Goal: Task Accomplishment & Management: Manage account settings

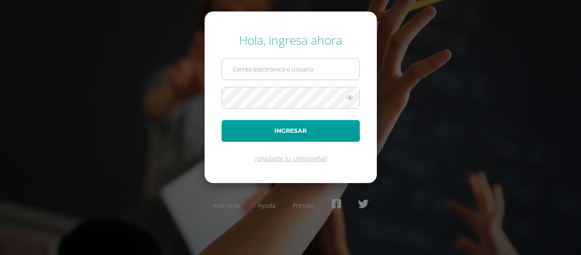
click at [265, 72] on input "text" at bounding box center [290, 69] width 137 height 21
type input "mariat@cig.edu.gt"
click at [222, 120] on button "Ingresar" at bounding box center [291, 131] width 138 height 22
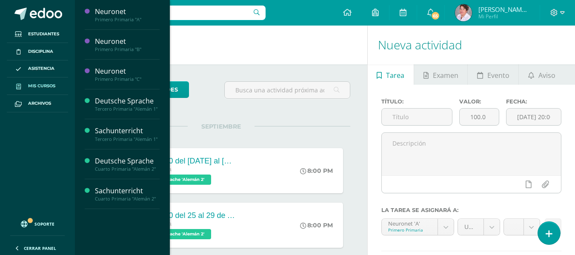
click at [30, 84] on span "Mis cursos" at bounding box center [41, 86] width 27 height 7
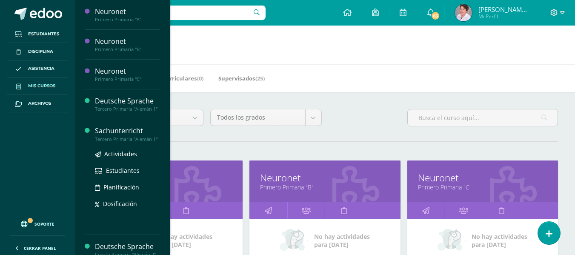
scroll to position [51, 0]
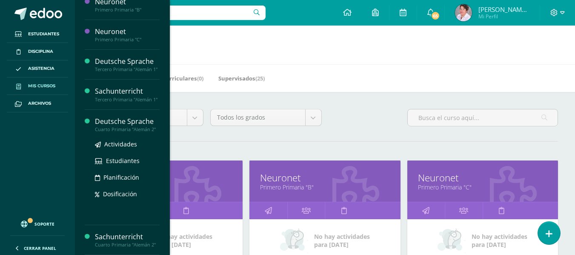
click at [123, 120] on div "Deutsche Sprache" at bounding box center [127, 122] width 65 height 10
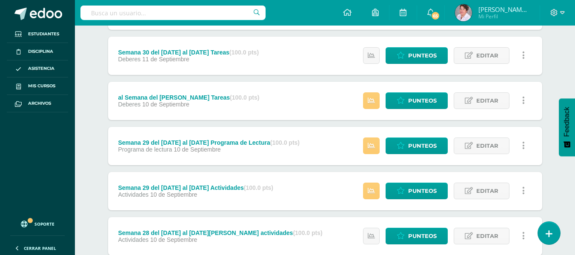
scroll to position [288, 0]
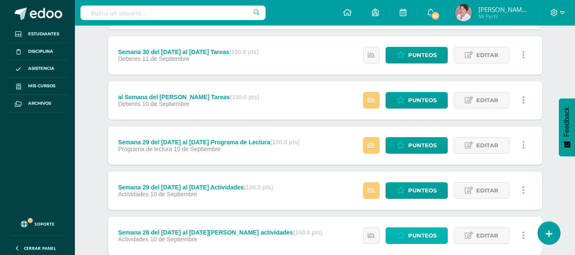
click at [425, 233] on span "Punteos" at bounding box center [422, 236] width 28 height 16
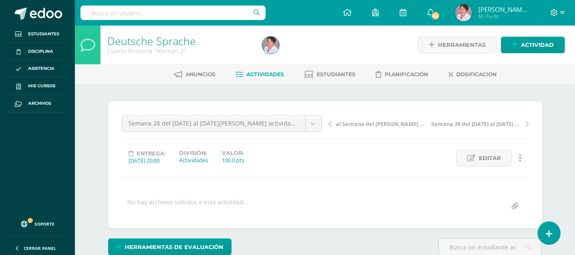
click at [267, 74] on span "Actividades" at bounding box center [264, 74] width 37 height 6
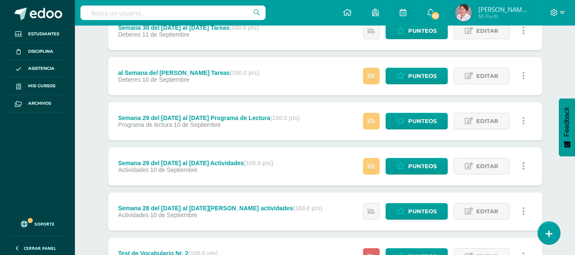
scroll to position [313, 0]
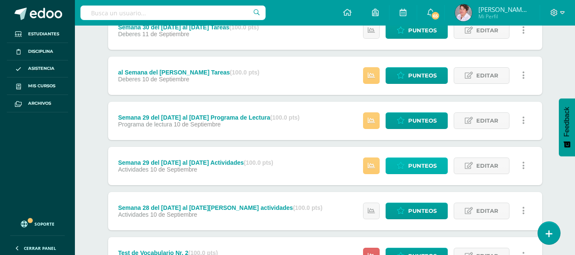
click at [419, 162] on span "Punteos" at bounding box center [422, 166] width 28 height 16
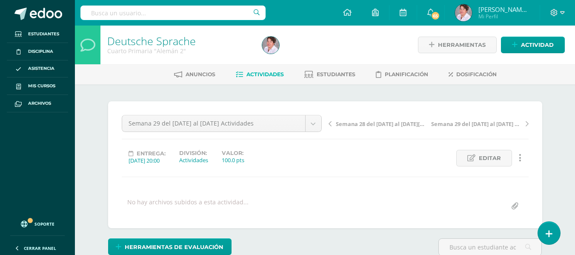
click at [274, 70] on link "Actividades" at bounding box center [260, 75] width 48 height 14
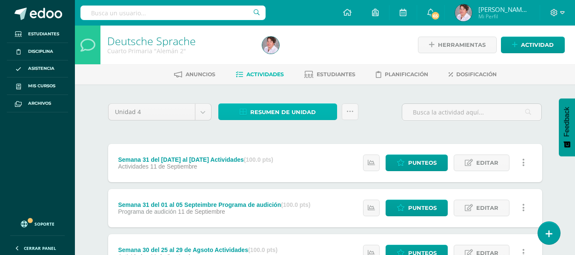
click at [285, 113] on span "Resumen de unidad" at bounding box center [282, 112] width 65 height 16
click at [306, 158] on div "Semana 31 del 01 al 05 Septiembre Actividades (100.0 pts) Actividades 11 de Sep…" at bounding box center [325, 163] width 434 height 38
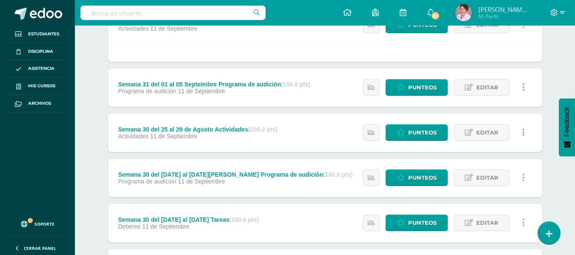
scroll to position [139, 0]
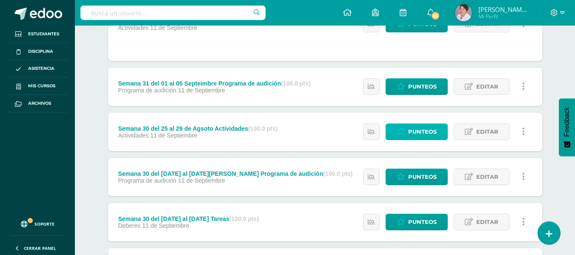
click at [414, 131] on span "Punteos" at bounding box center [422, 132] width 28 height 16
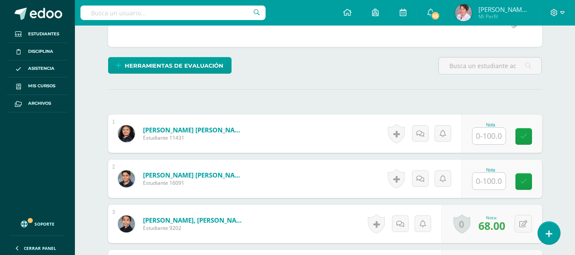
scroll to position [182, 0]
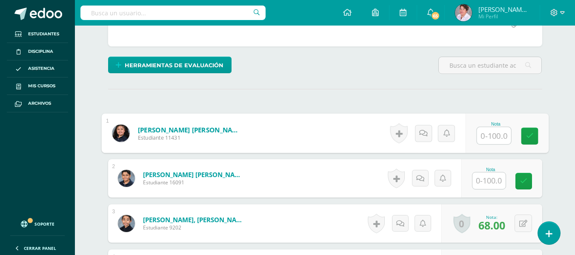
click at [492, 137] on input "text" at bounding box center [493, 135] width 34 height 17
type input "70"
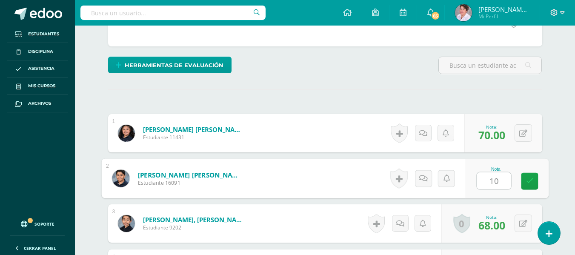
type input "100"
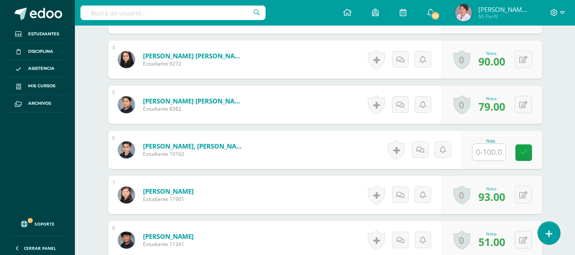
scroll to position [391, 0]
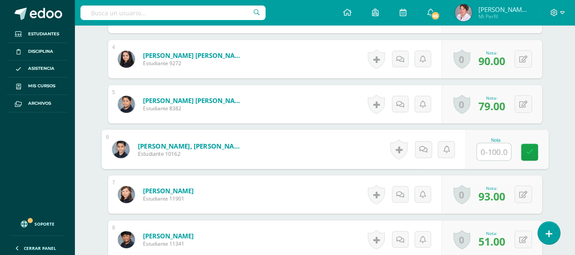
click at [489, 150] on input "text" at bounding box center [493, 151] width 34 height 17
type input "100"
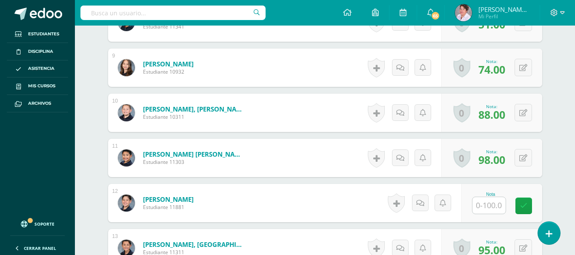
scroll to position [609, 0]
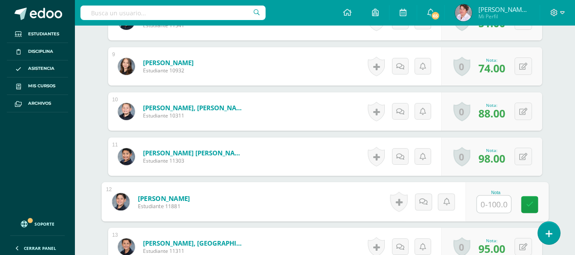
click at [486, 202] on input "text" at bounding box center [493, 204] width 34 height 17
type input "7"
type input "80"
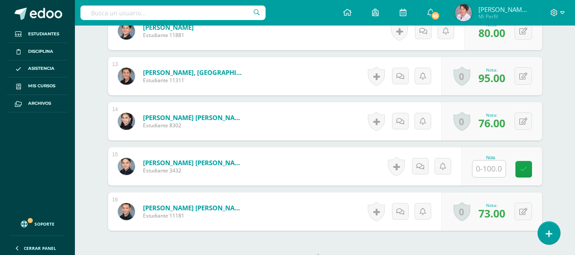
scroll to position [780, 0]
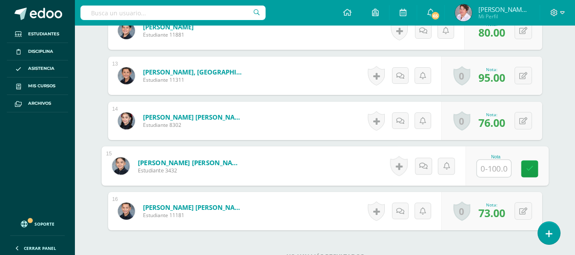
click at [483, 167] on input "text" at bounding box center [493, 168] width 34 height 17
type input "72"
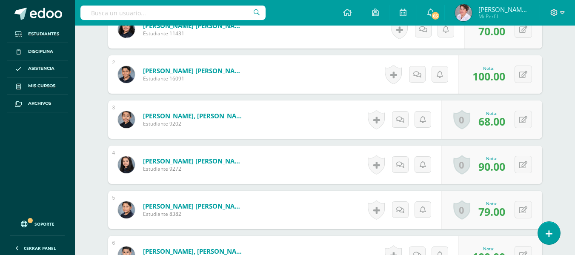
scroll to position [0, 0]
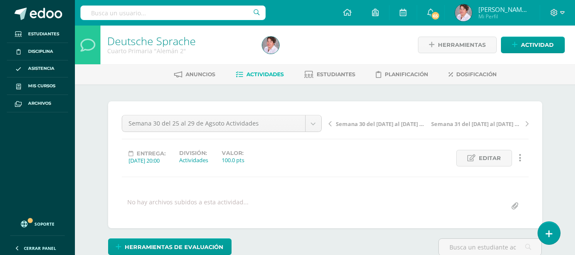
click at [274, 75] on span "Actividades" at bounding box center [264, 74] width 37 height 6
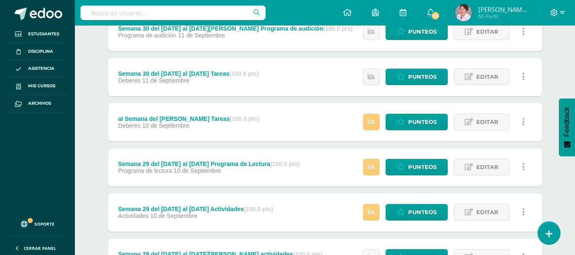
scroll to position [267, 0]
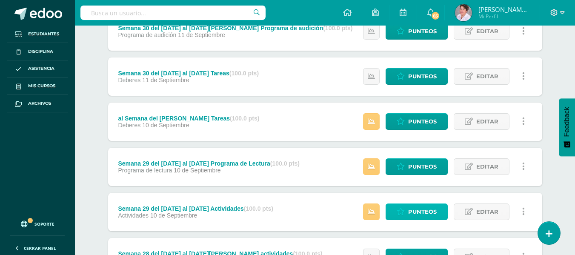
click at [421, 208] on span "Punteos" at bounding box center [422, 212] width 28 height 16
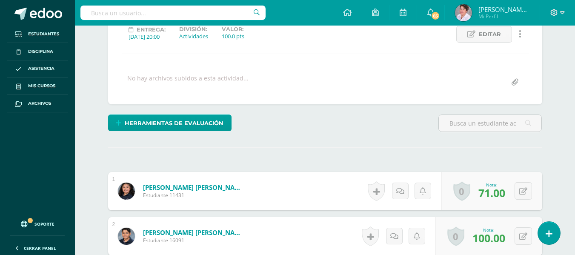
scroll to position [124, 0]
click at [522, 189] on button at bounding box center [522, 190] width 17 height 17
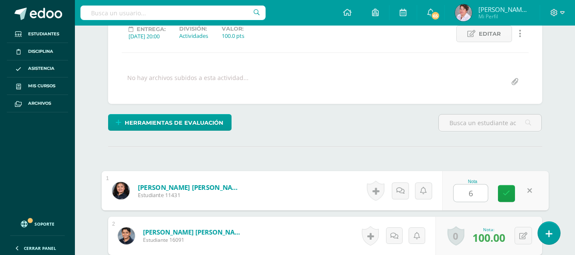
type input "67"
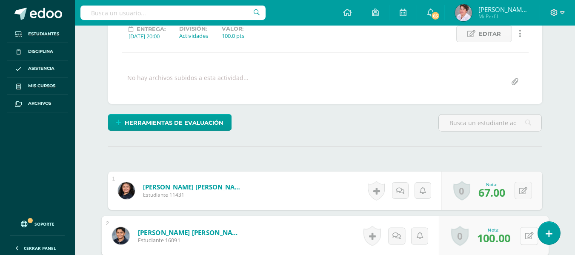
click at [524, 238] on button at bounding box center [529, 236] width 18 height 18
type input "97"
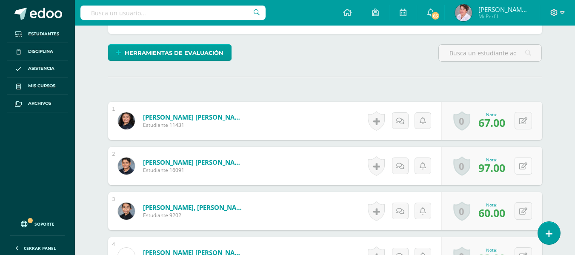
scroll to position [194, 0]
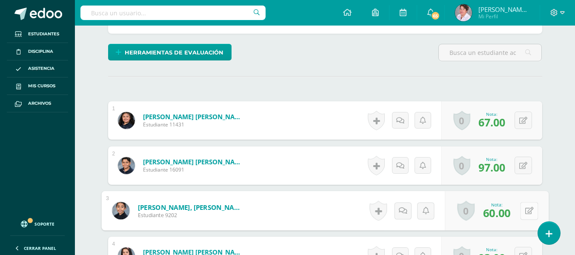
click at [522, 210] on button at bounding box center [529, 211] width 18 height 18
type input "67"
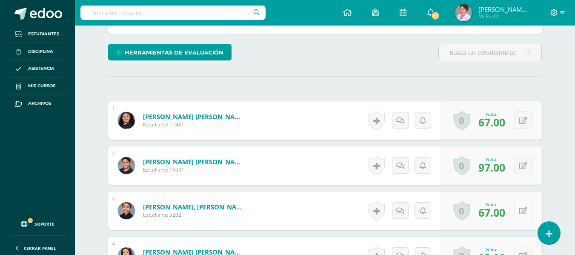
scroll to position [248, 0]
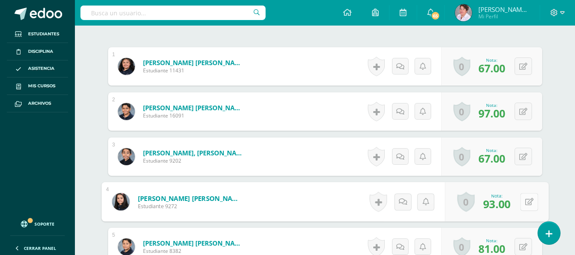
click at [522, 199] on button at bounding box center [529, 202] width 18 height 18
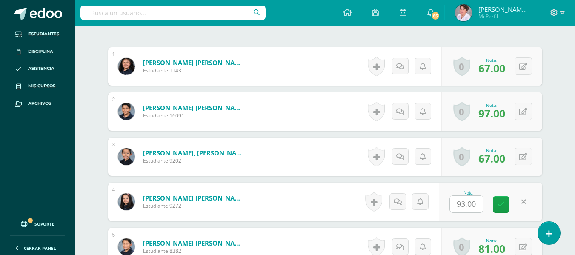
click at [528, 201] on link at bounding box center [523, 201] width 17 height 17
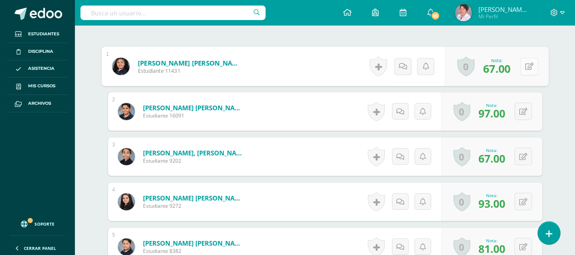
click at [519, 65] on div "0 Logros Logros obtenidos Aún no hay logros agregados Nota: 67.00" at bounding box center [496, 67] width 104 height 40
click at [529, 65] on icon at bounding box center [528, 66] width 9 height 7
type input "65"
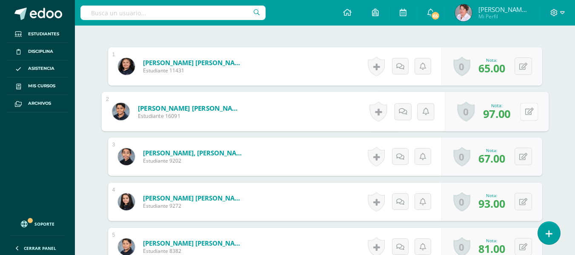
click at [524, 108] on icon at bounding box center [528, 111] width 9 height 7
type input "96"
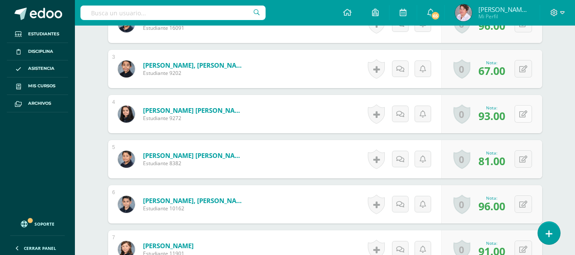
scroll to position [336, 0]
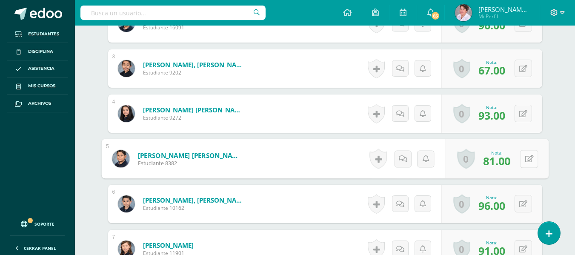
click at [526, 156] on button at bounding box center [529, 159] width 18 height 18
type input "79"
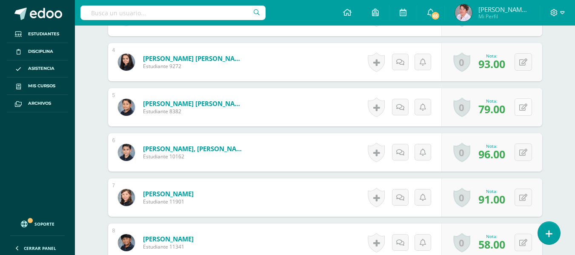
scroll to position [388, 0]
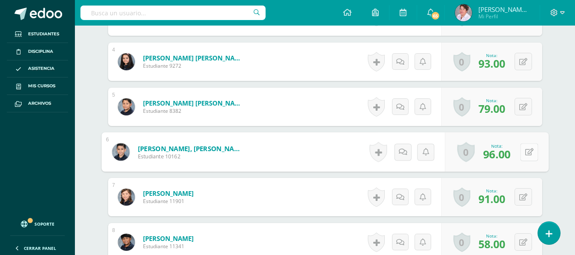
click at [523, 151] on button at bounding box center [529, 152] width 18 height 18
type input "93"
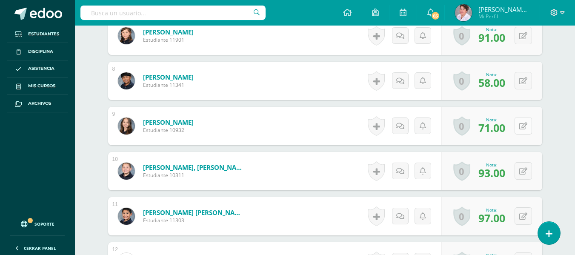
scroll to position [550, 0]
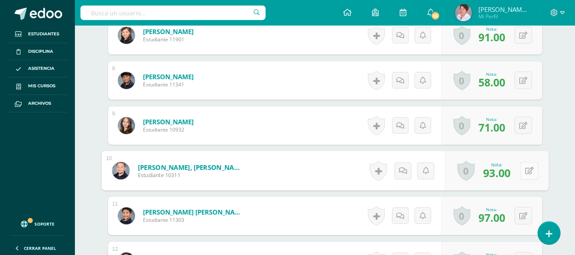
click at [524, 170] on button at bounding box center [529, 171] width 18 height 18
type input "84"
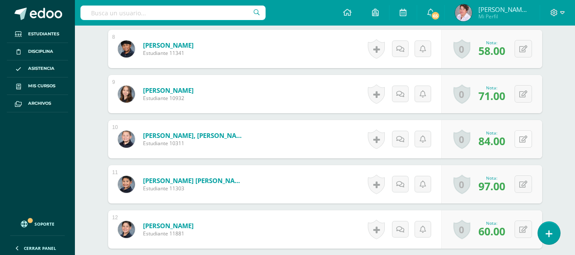
scroll to position [584, 0]
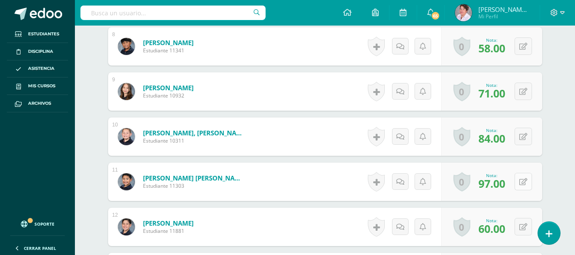
click at [523, 180] on button at bounding box center [522, 181] width 17 height 17
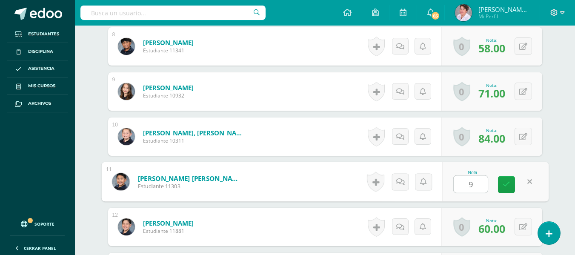
type input "93"
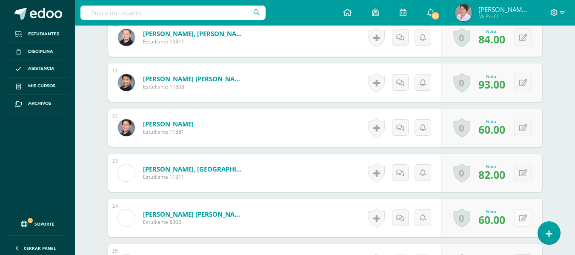
scroll to position [685, 0]
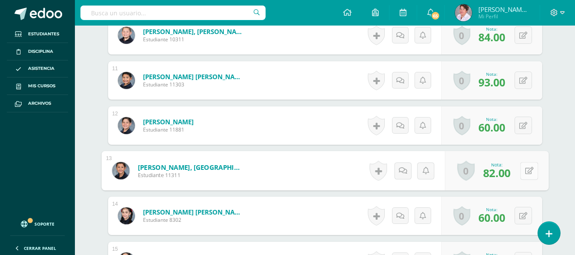
click at [523, 169] on button at bounding box center [529, 171] width 18 height 18
type input "80"
click at [523, 169] on button at bounding box center [529, 171] width 18 height 18
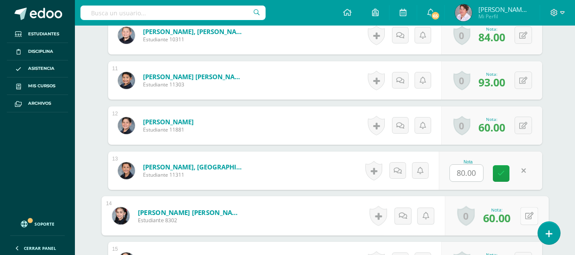
click at [526, 213] on icon at bounding box center [528, 215] width 9 height 7
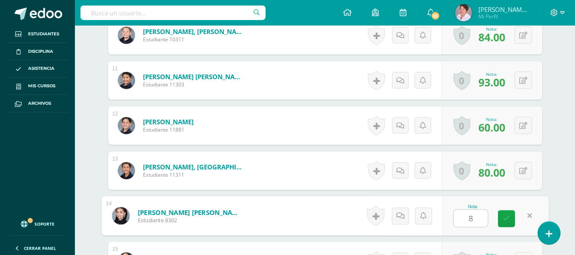
type input "83"
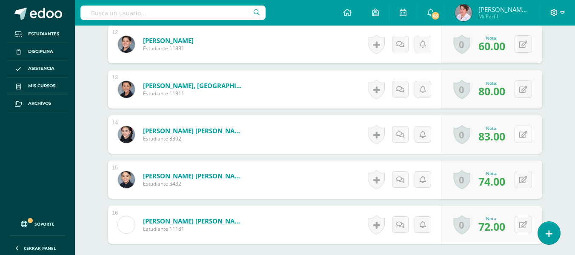
scroll to position [767, 0]
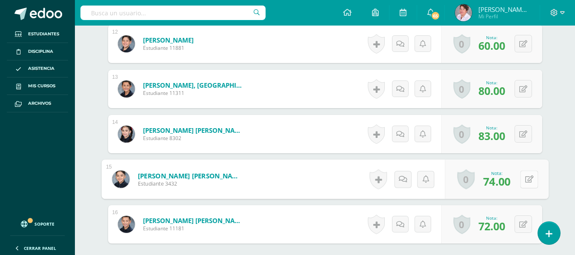
click at [526, 179] on icon at bounding box center [528, 178] width 9 height 7
type input "76"
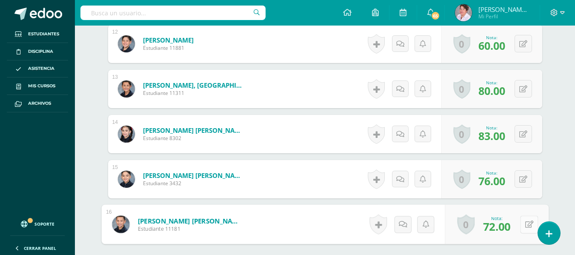
click at [520, 224] on button at bounding box center [529, 224] width 18 height 18
type input "62"
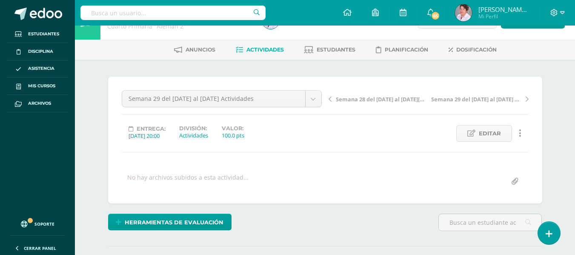
scroll to position [0, 0]
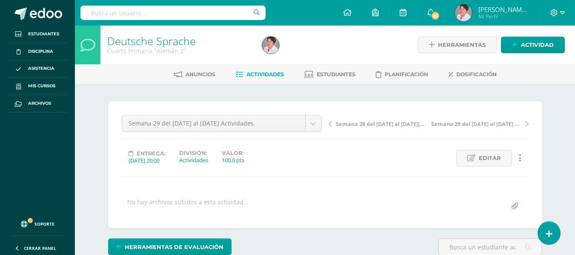
click at [267, 74] on span "Actividades" at bounding box center [264, 74] width 37 height 6
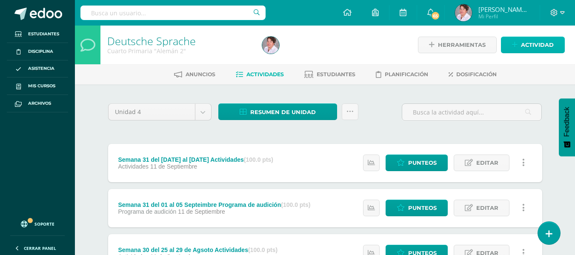
click at [529, 43] on span "Actividad" at bounding box center [537, 45] width 33 height 16
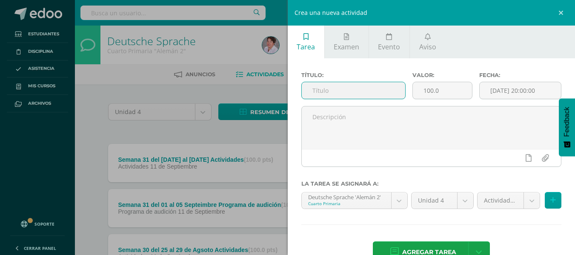
click at [377, 90] on input "text" at bounding box center [353, 90] width 103 height 17
type input "Examen parcial oral"
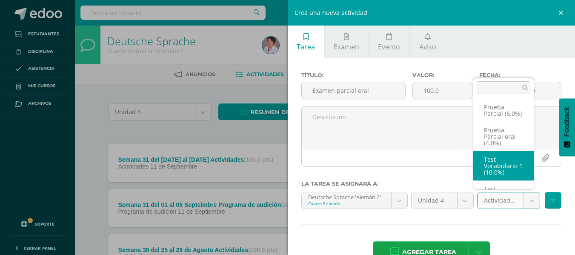
scroll to position [209, 0]
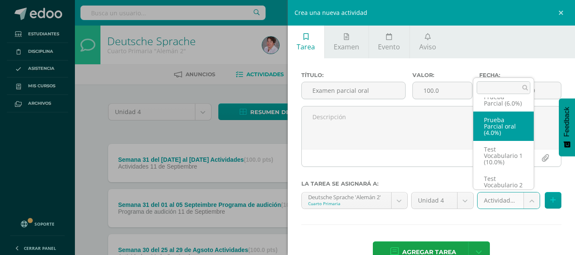
select select "233576"
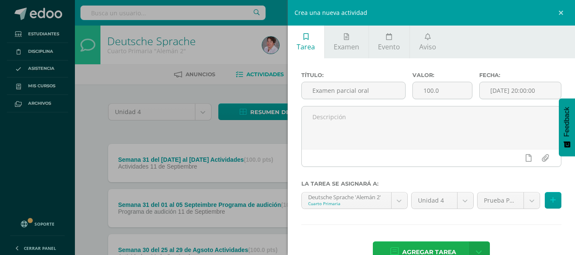
click at [432, 248] on span "Agregar tarea" at bounding box center [429, 252] width 54 height 21
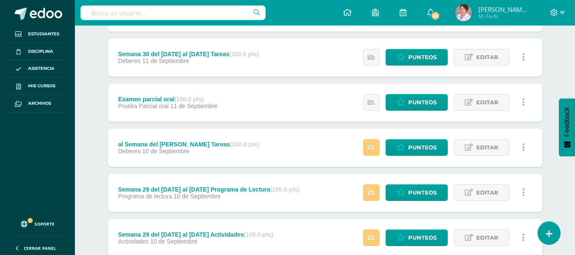
scroll to position [285, 0]
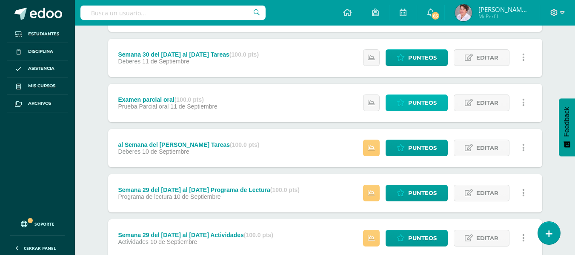
click at [424, 99] on span "Punteos" at bounding box center [422, 103] width 28 height 16
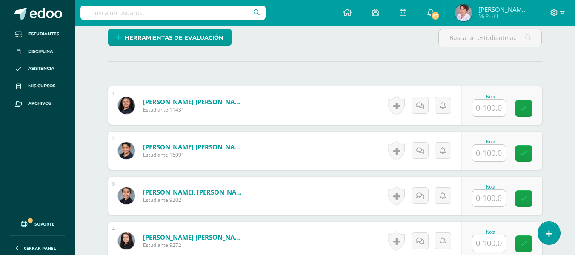
scroll to position [210, 0]
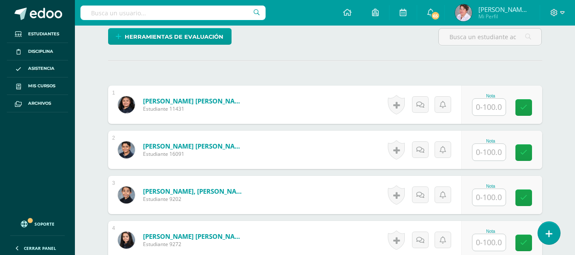
click at [487, 103] on input "text" at bounding box center [488, 107] width 33 height 17
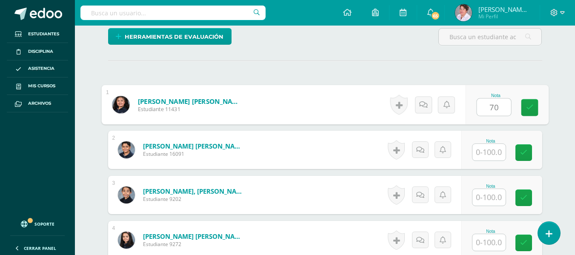
scroll to position [211, 0]
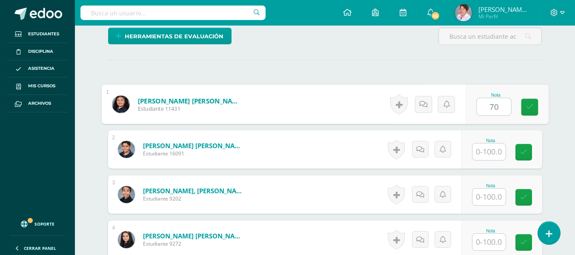
type input "70"
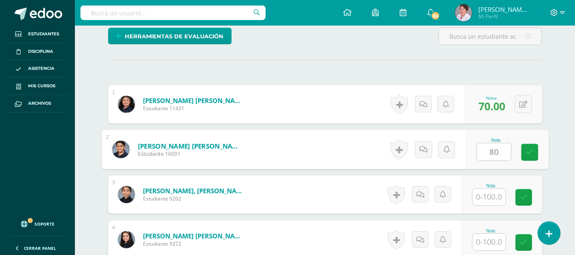
type input "80"
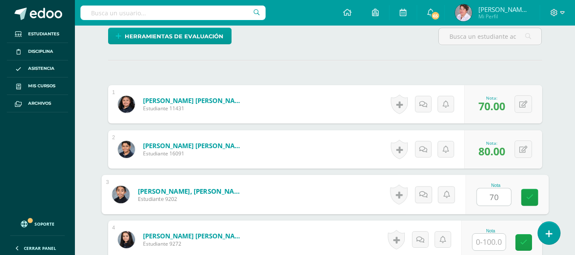
type input "70"
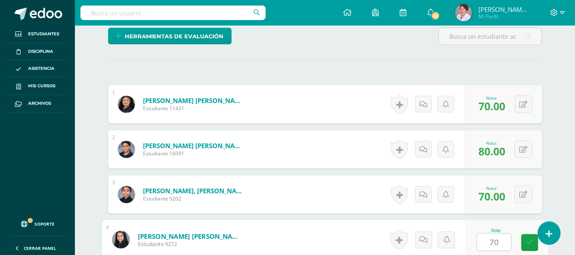
type input "70"
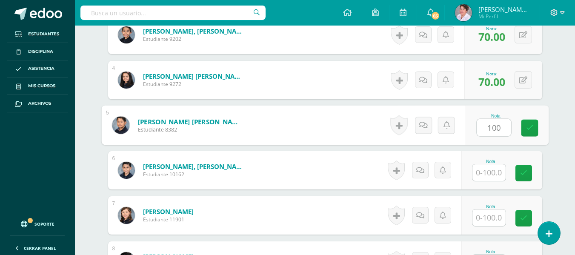
type input "100"
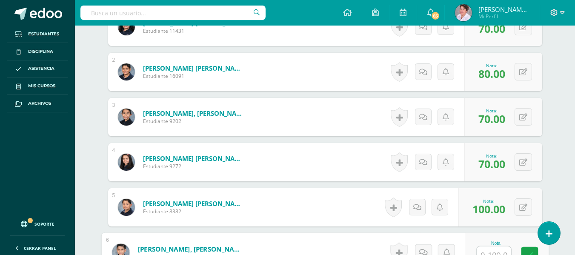
scroll to position [286, 0]
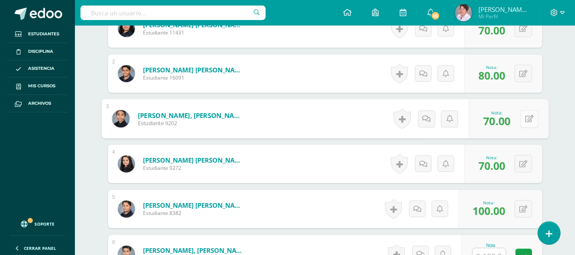
click at [522, 120] on button at bounding box center [529, 119] width 18 height 18
click at [520, 208] on button at bounding box center [522, 208] width 17 height 17
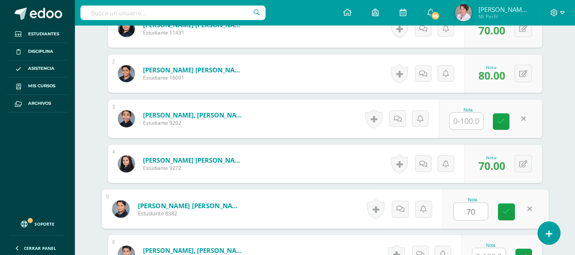
type input "70"
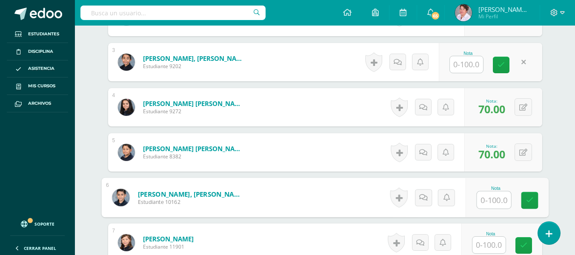
scroll to position [351, 0]
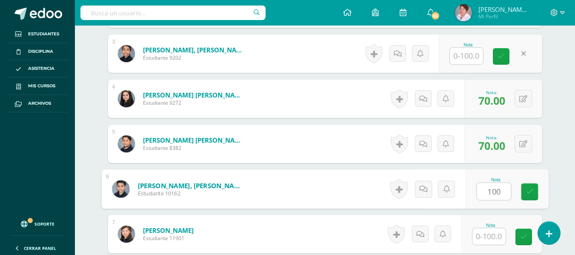
type input "100"
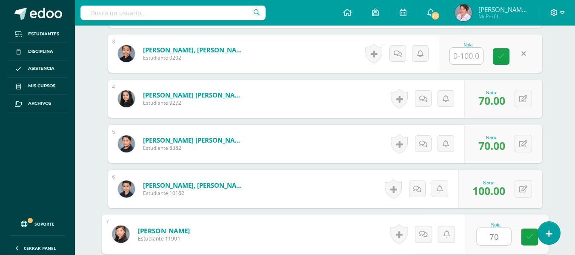
type input "70"
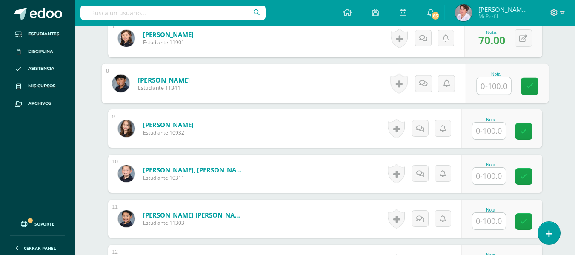
scroll to position [561, 0]
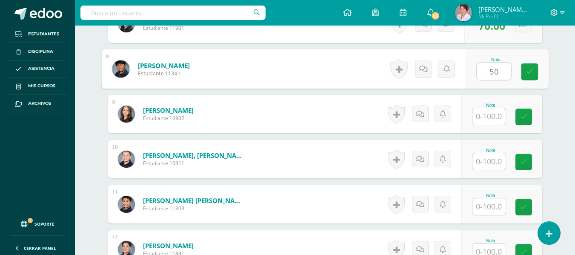
type input "50"
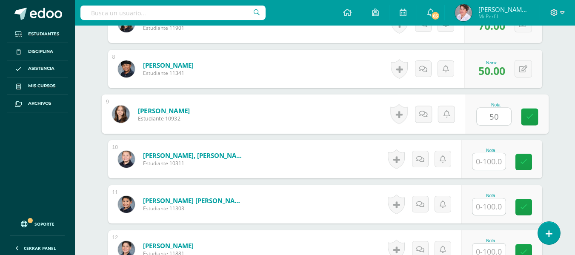
type input "50"
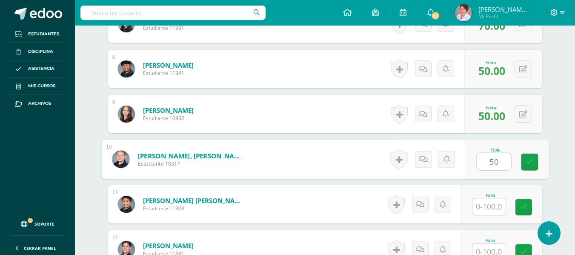
type input "50"
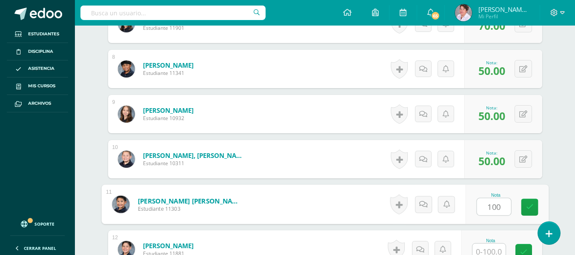
type input "100"
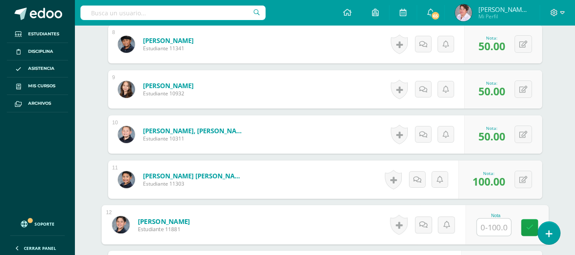
scroll to position [587, 0]
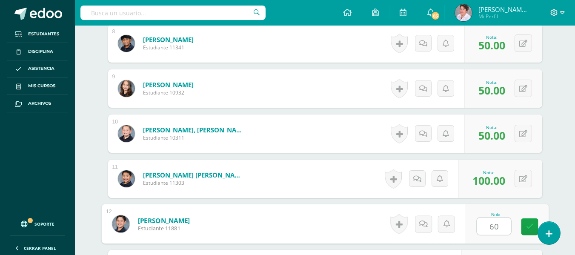
type input "60"
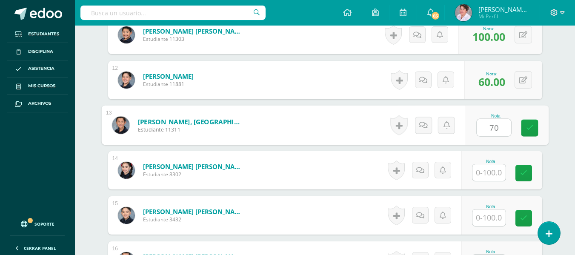
type input "70"
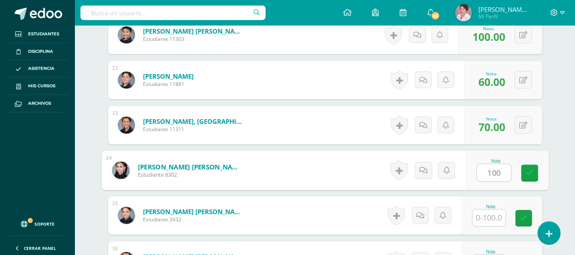
type input "100"
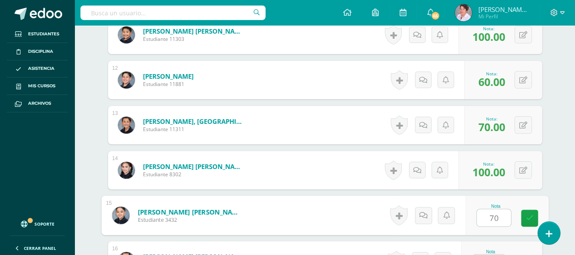
type input "70"
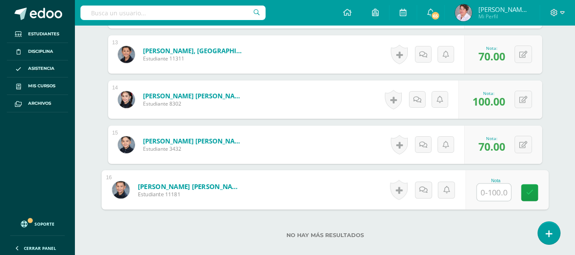
scroll to position [802, 0]
type input "50"
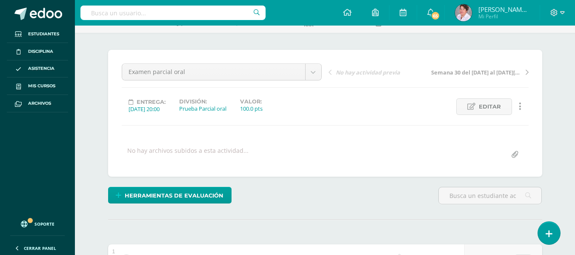
scroll to position [0, 0]
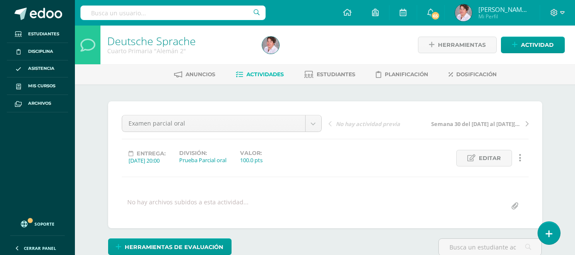
click at [261, 74] on span "Actividades" at bounding box center [264, 74] width 37 height 6
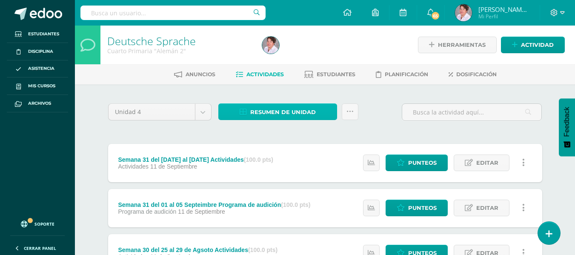
click at [272, 108] on span "Resumen de unidad" at bounding box center [282, 112] width 65 height 16
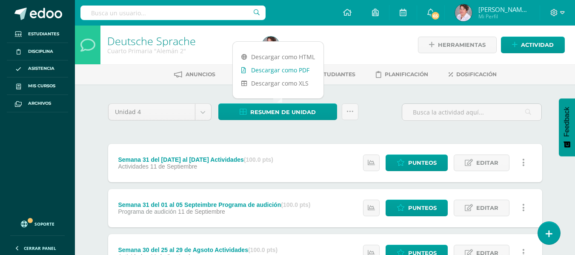
click at [276, 70] on link "Descargar como PDF" at bounding box center [278, 69] width 91 height 13
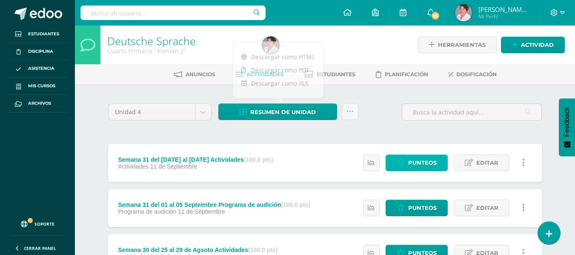
click at [411, 162] on span "Punteos" at bounding box center [422, 163] width 28 height 16
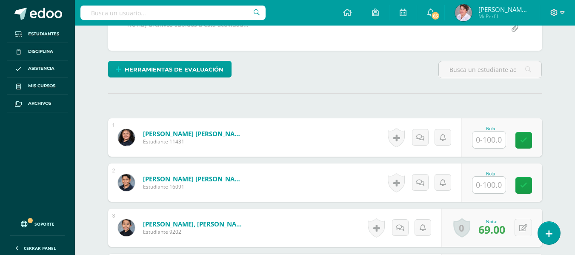
scroll to position [185, 0]
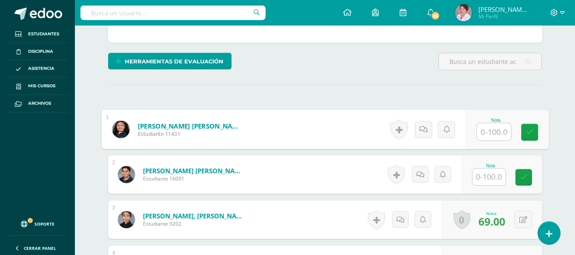
click at [489, 131] on input "text" at bounding box center [493, 131] width 34 height 17
type input "72"
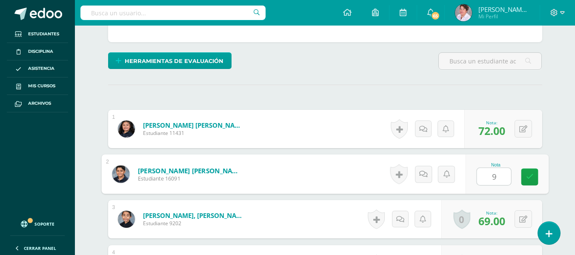
type input "93"
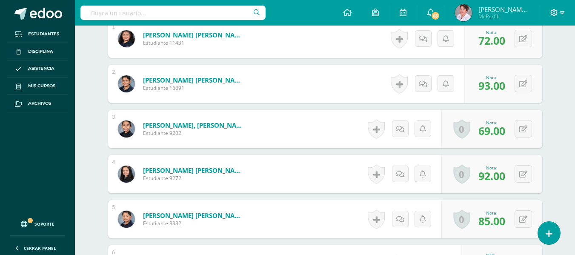
scroll to position [276, 0]
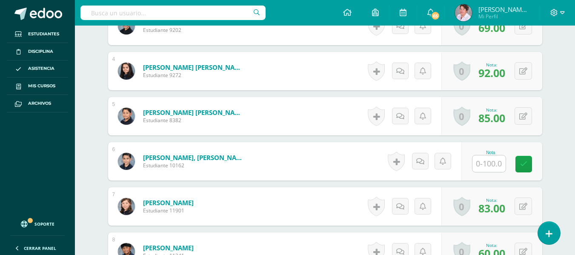
scroll to position [379, 0]
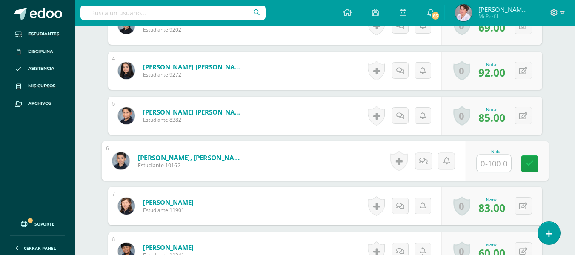
click at [482, 163] on input "text" at bounding box center [493, 163] width 34 height 17
type input "100"
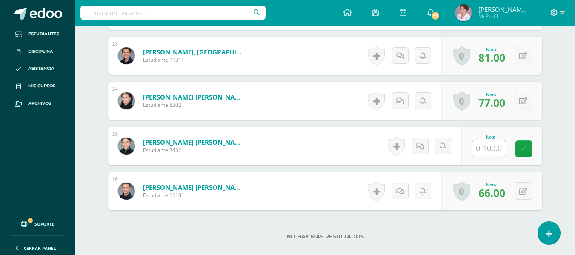
scroll to position [801, 0]
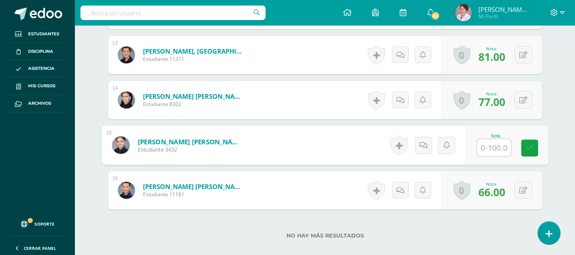
click at [486, 148] on input "text" at bounding box center [493, 147] width 34 height 17
type input "81"
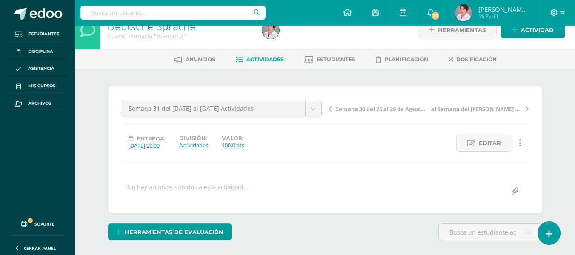
scroll to position [0, 0]
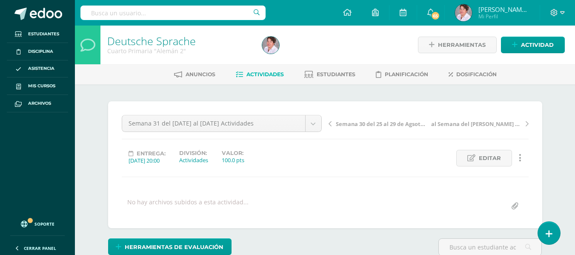
click at [262, 74] on span "Actividades" at bounding box center [264, 74] width 37 height 6
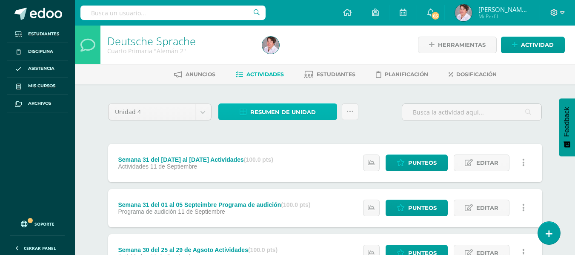
click at [292, 106] on span "Resumen de unidad" at bounding box center [282, 112] width 65 height 16
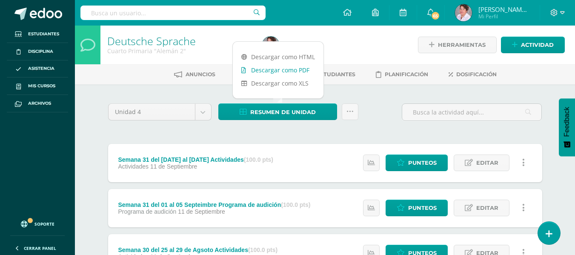
click at [292, 69] on link "Descargar como PDF" at bounding box center [278, 69] width 91 height 13
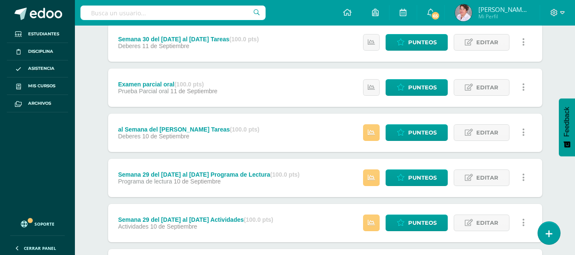
scroll to position [299, 0]
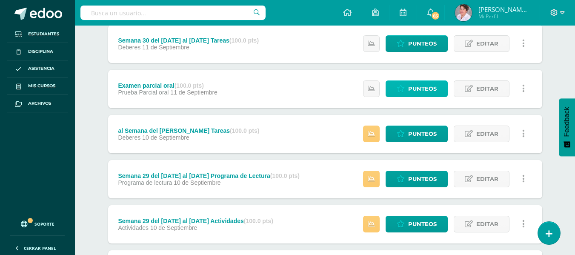
click at [423, 87] on span "Punteos" at bounding box center [422, 89] width 28 height 16
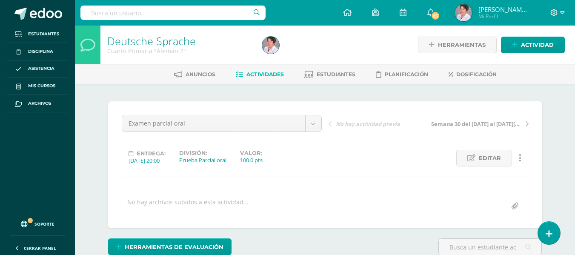
click at [273, 71] on span "Actividades" at bounding box center [264, 74] width 37 height 6
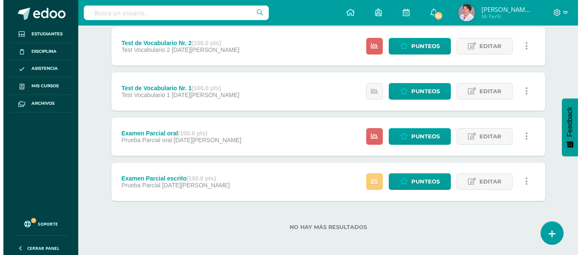
scroll to position [568, 0]
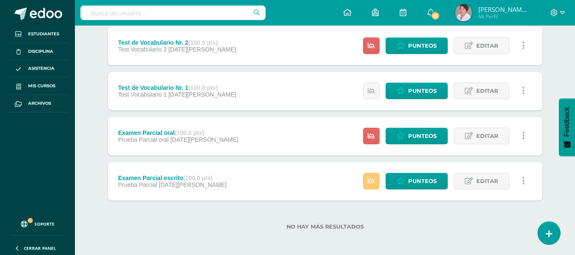
click at [523, 136] on icon at bounding box center [523, 135] width 3 height 9
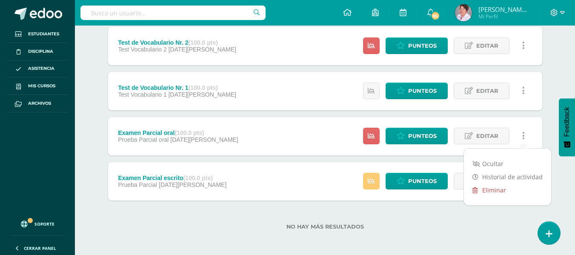
click at [492, 189] on link "Eliminar" at bounding box center [507, 189] width 87 height 13
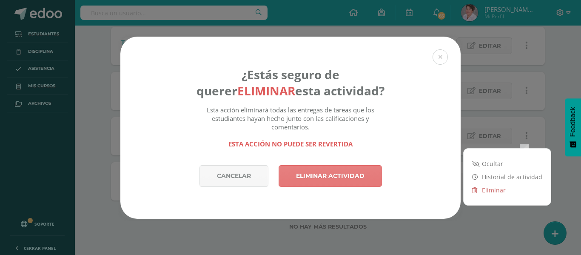
click at [344, 176] on link "Eliminar actividad" at bounding box center [330, 176] width 103 height 22
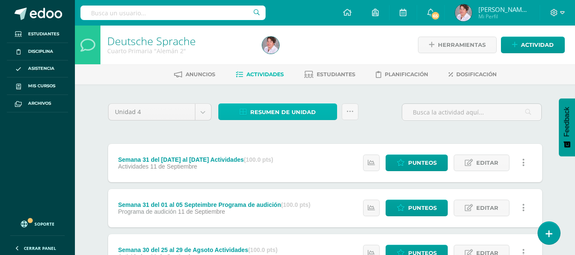
click at [290, 112] on span "Resumen de unidad" at bounding box center [282, 112] width 65 height 16
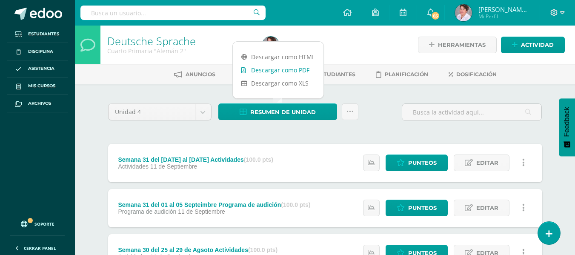
click at [293, 70] on link "Descargar como PDF" at bounding box center [278, 69] width 91 height 13
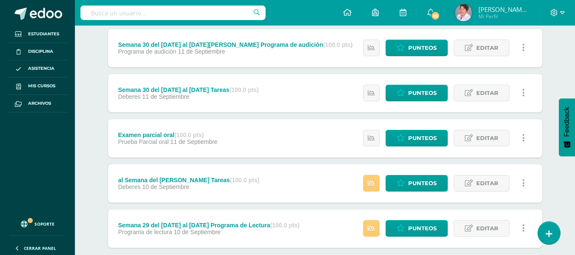
scroll to position [250, 0]
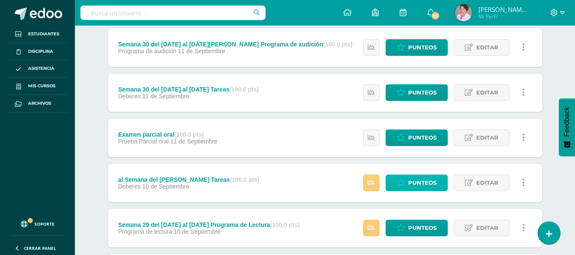
click at [420, 180] on span "Punteos" at bounding box center [422, 183] width 28 height 16
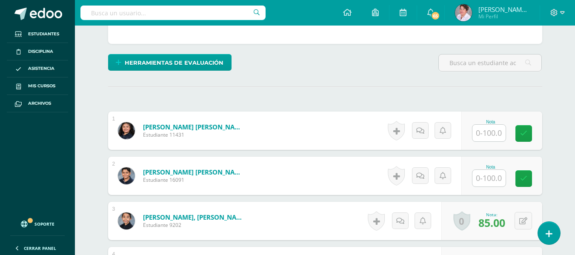
scroll to position [185, 0]
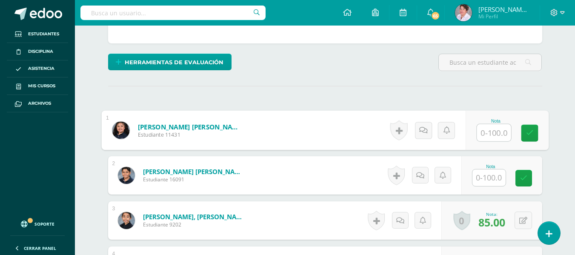
click at [487, 127] on input "text" at bounding box center [493, 132] width 34 height 17
type input "70"
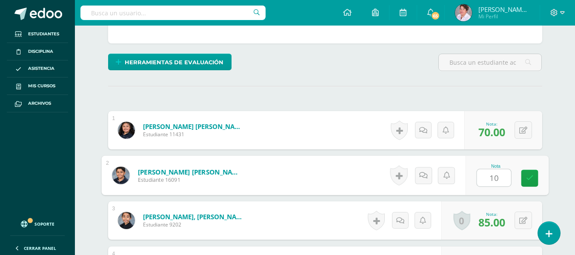
type input "100"
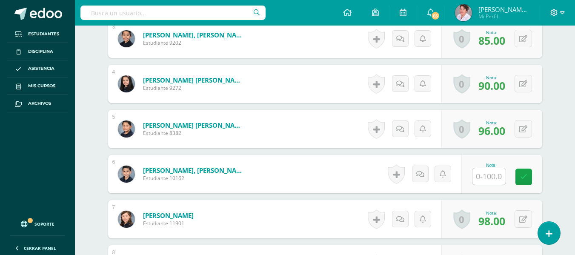
scroll to position [407, 0]
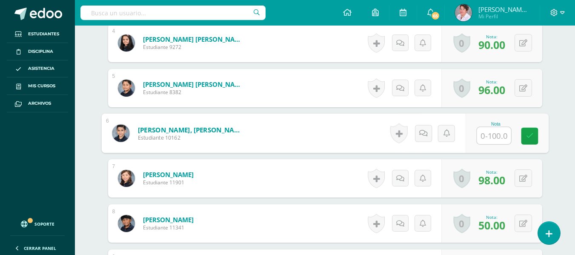
click at [488, 136] on input "text" at bounding box center [493, 135] width 34 height 17
type input "98"
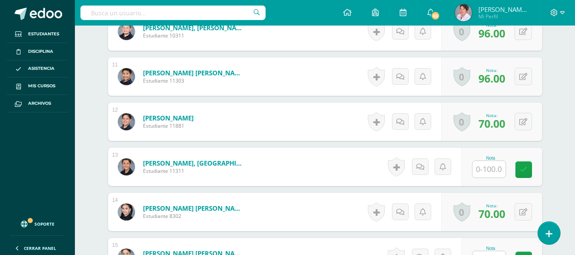
scroll to position [689, 0]
click at [488, 165] on input "text" at bounding box center [488, 168] width 33 height 17
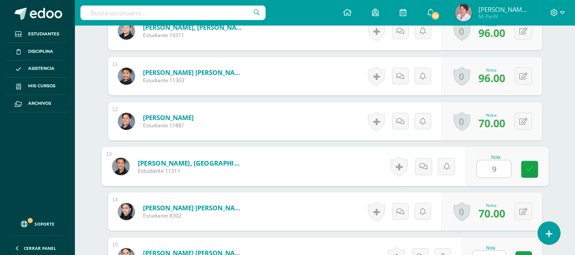
type input "90"
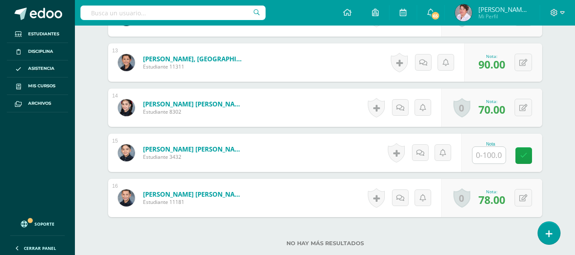
scroll to position [794, 0]
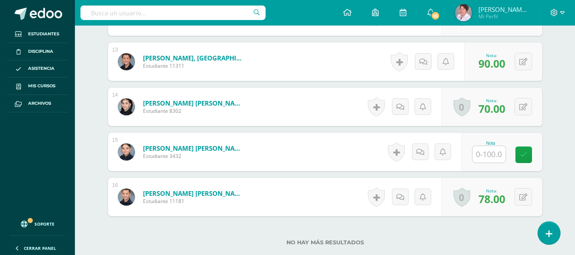
click at [484, 156] on input "text" at bounding box center [488, 154] width 33 height 17
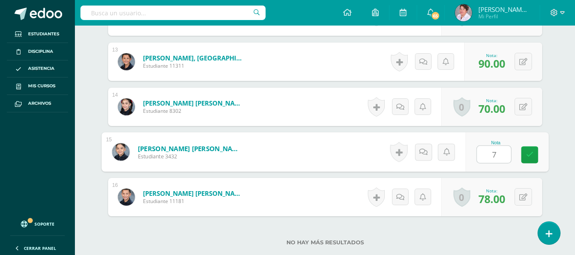
type input "75"
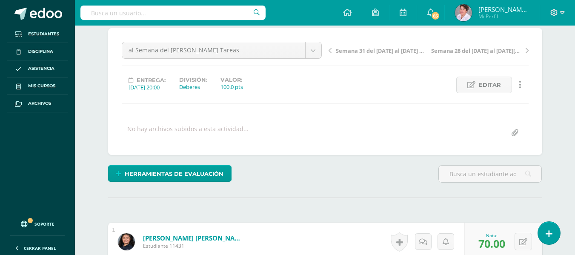
scroll to position [0, 0]
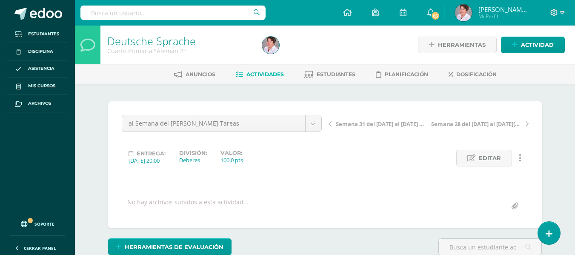
click at [273, 75] on span "Actividades" at bounding box center [264, 74] width 37 height 6
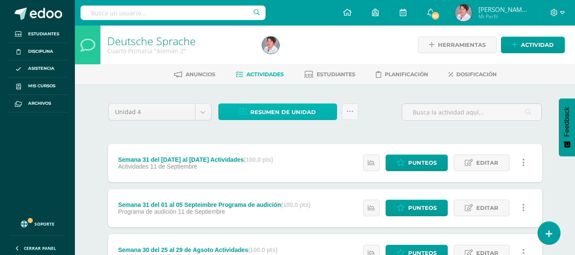
click at [274, 111] on span "Resumen de unidad" at bounding box center [282, 112] width 65 height 16
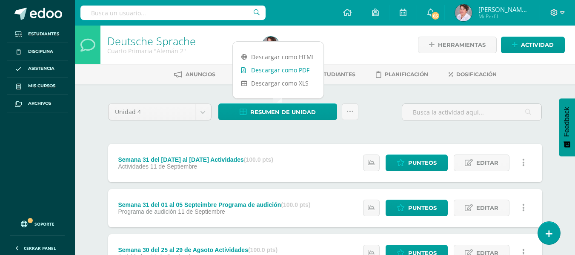
click at [285, 68] on link "Descargar como PDF" at bounding box center [278, 69] width 91 height 13
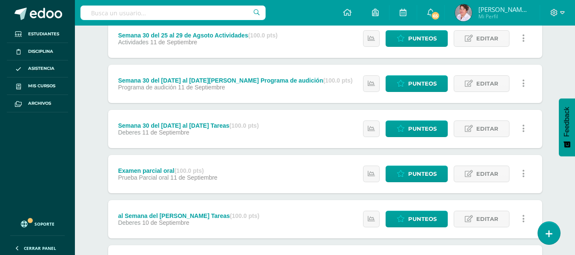
scroll to position [256, 0]
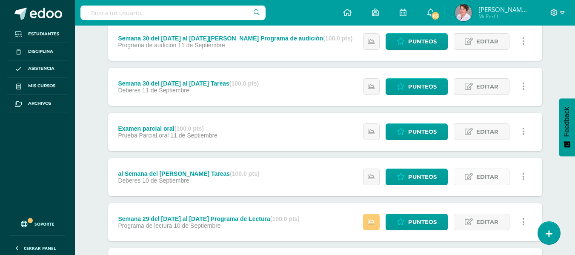
click at [496, 178] on span "Editar" at bounding box center [487, 177] width 22 height 16
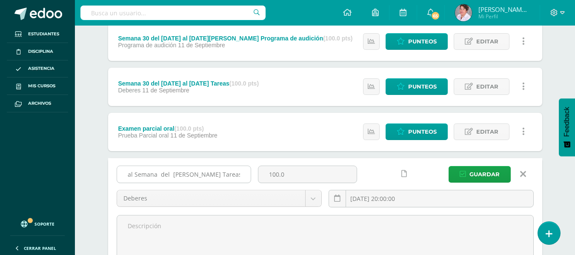
click at [128, 174] on input "al Semana del [PERSON_NAME] Tareas" at bounding box center [184, 174] width 134 height 17
type input "Semana 29 del [DATE] al [DATE] Tareas"
click at [476, 175] on span "Guardar" at bounding box center [484, 174] width 30 height 16
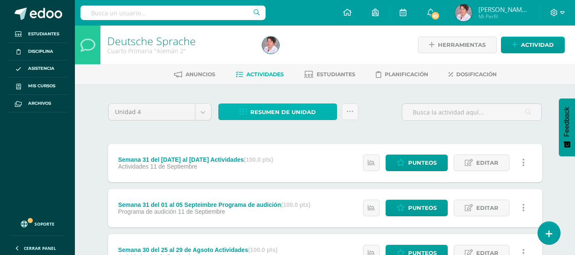
click at [290, 108] on span "Resumen de unidad" at bounding box center [282, 112] width 65 height 16
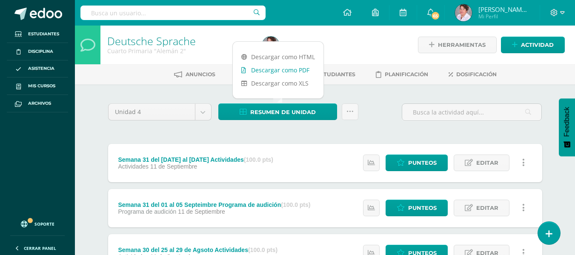
click at [288, 66] on link "Descargar como PDF" at bounding box center [278, 69] width 91 height 13
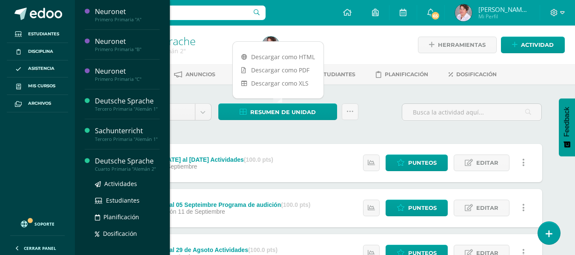
scroll to position [51, 0]
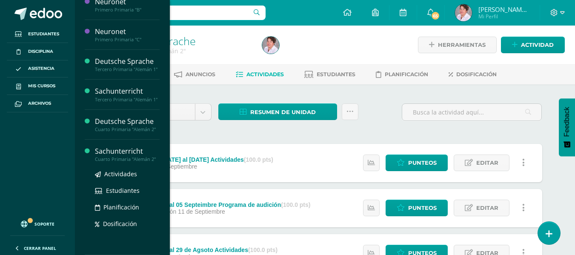
click at [119, 154] on div "Sachunterricht" at bounding box center [127, 151] width 65 height 10
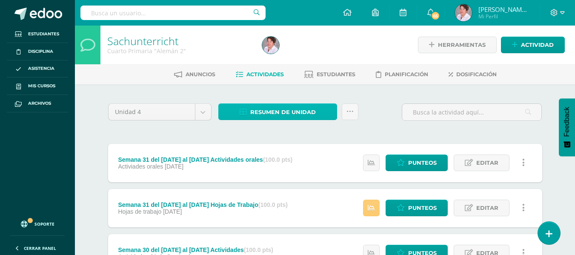
click at [287, 111] on span "Resumen de unidad" at bounding box center [282, 112] width 65 height 16
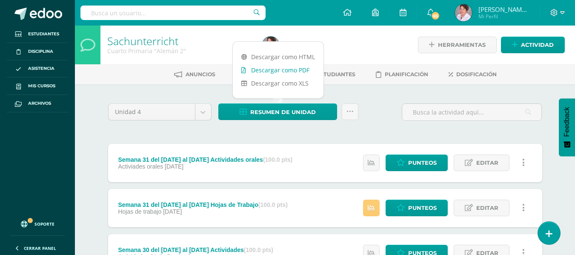
click at [290, 68] on link "Descargar como PDF" at bounding box center [278, 69] width 91 height 13
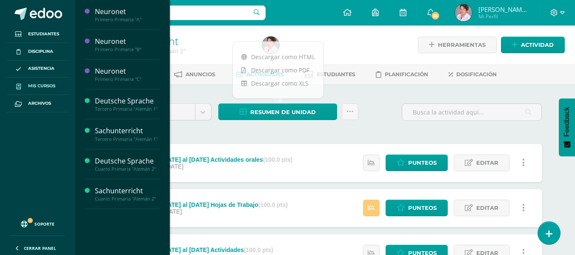
click at [45, 86] on span "Mis cursos" at bounding box center [41, 86] width 27 height 7
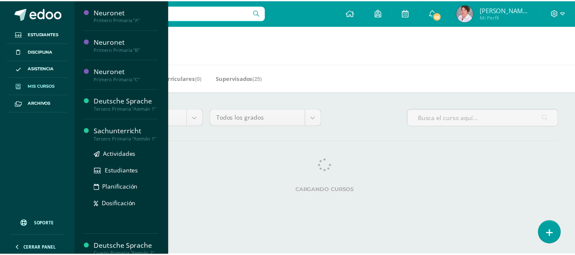
scroll to position [51, 0]
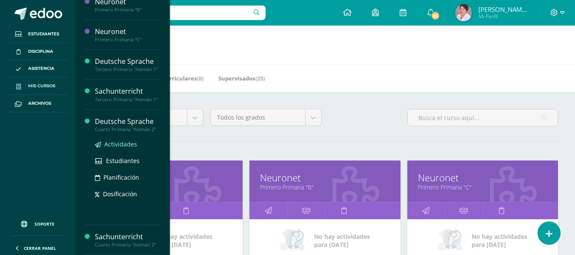
click at [118, 147] on span "Actividades" at bounding box center [120, 144] width 33 height 8
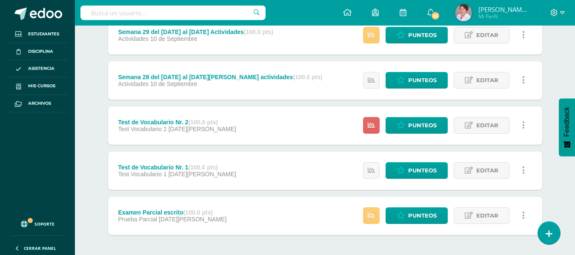
scroll to position [525, 0]
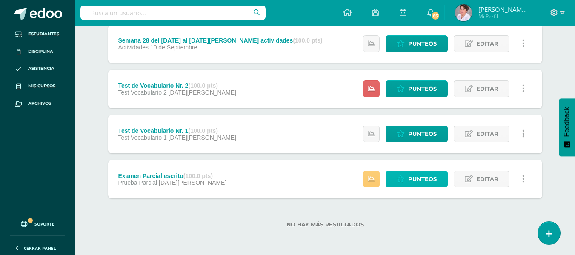
click at [423, 181] on span "Punteos" at bounding box center [422, 179] width 28 height 16
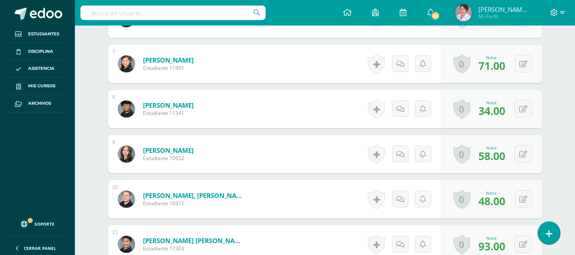
scroll to position [522, 0]
click at [523, 154] on button at bounding box center [522, 153] width 17 height 17
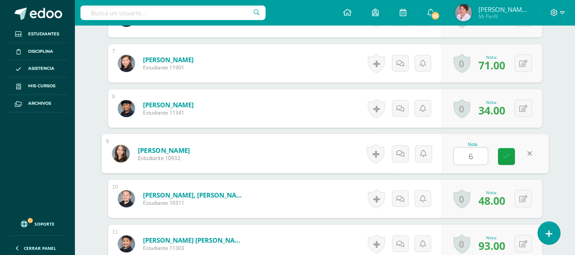
type input "60"
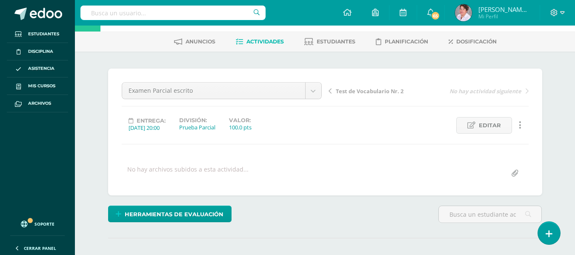
scroll to position [0, 0]
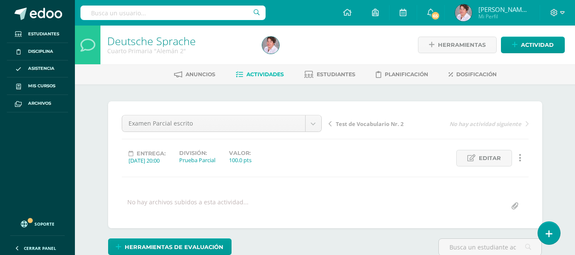
click at [268, 76] on span "Actividades" at bounding box center [264, 74] width 37 height 6
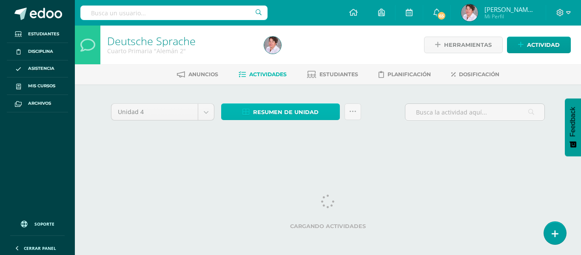
click at [271, 109] on span "Resumen de unidad" at bounding box center [285, 112] width 65 height 16
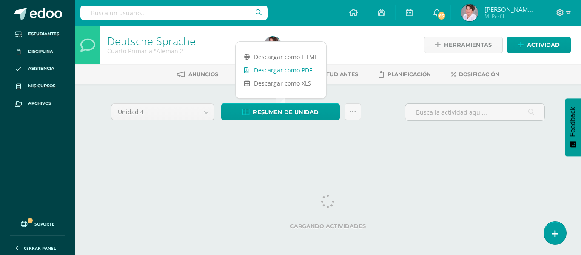
click at [275, 68] on link "Descargar como PDF" at bounding box center [281, 69] width 91 height 13
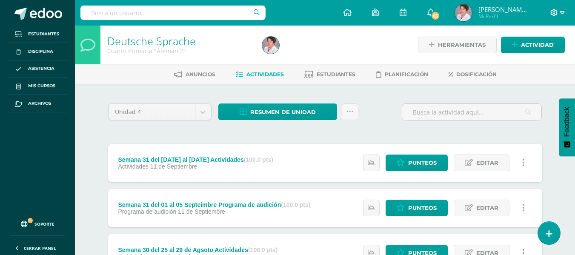
click at [563, 10] on icon at bounding box center [562, 13] width 5 height 8
click at [533, 60] on span "Cerrar sesión" at bounding box center [535, 58] width 38 height 8
